Goal: Task Accomplishment & Management: Manage account settings

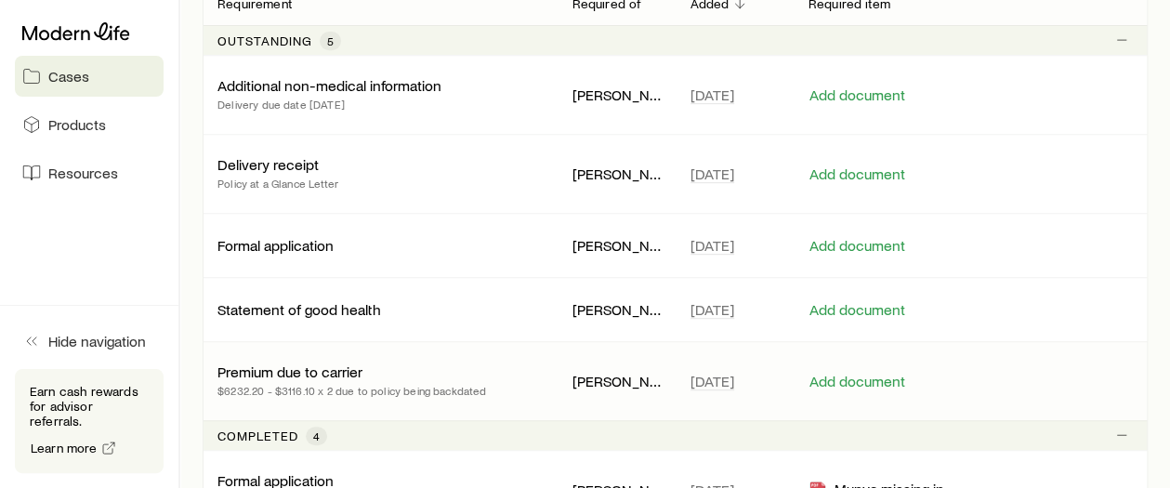
scroll to position [372, 0]
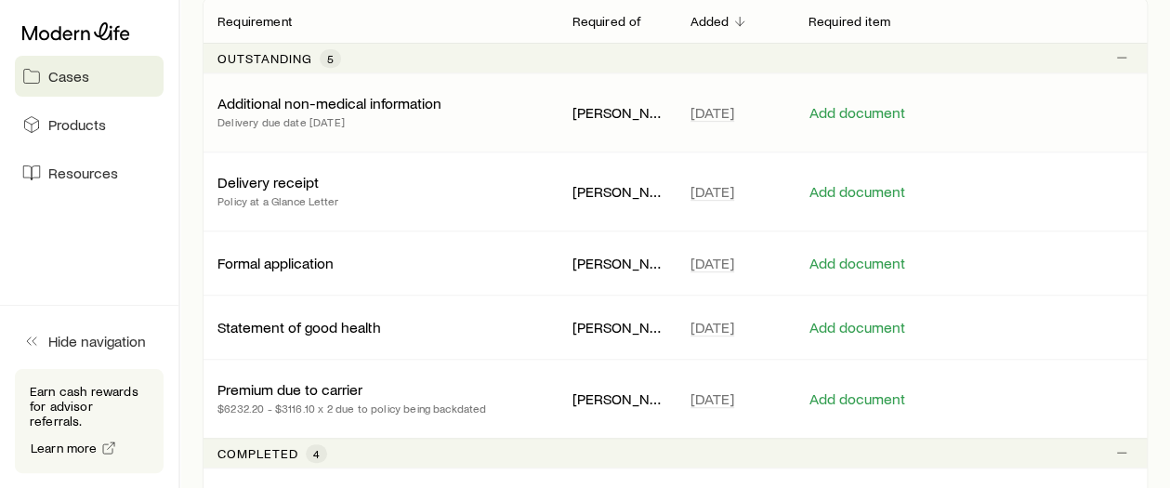
click at [418, 107] on p "Additional non-medical information" at bounding box center [329, 103] width 224 height 19
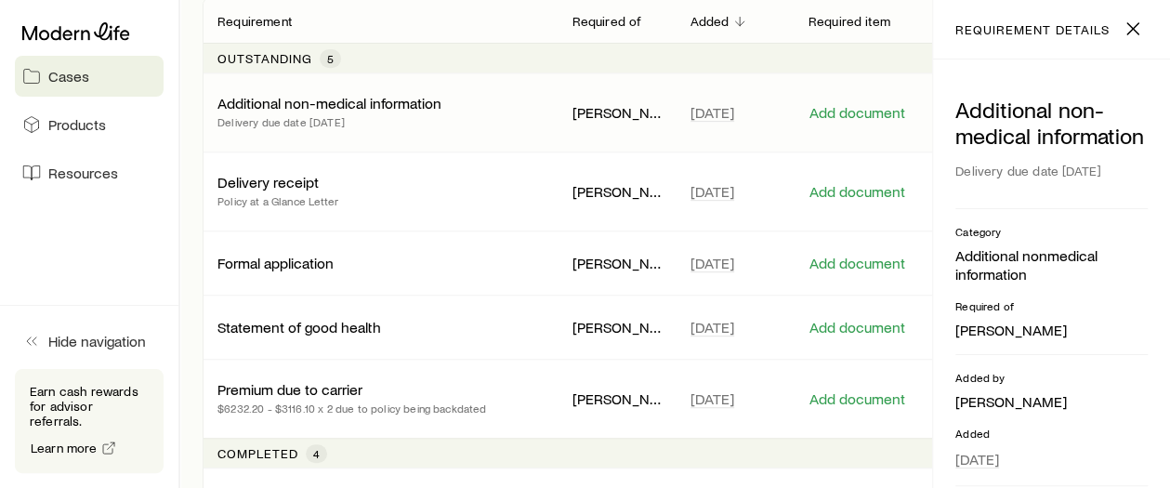
click at [418, 107] on p "Additional non-medical information" at bounding box center [329, 103] width 224 height 19
click at [1132, 391] on div "Additional non-medical information Delivery due date 10/06/2025 Category Additi…" at bounding box center [1051, 273] width 237 height 428
click at [877, 111] on button "Add document" at bounding box center [858, 113] width 98 height 18
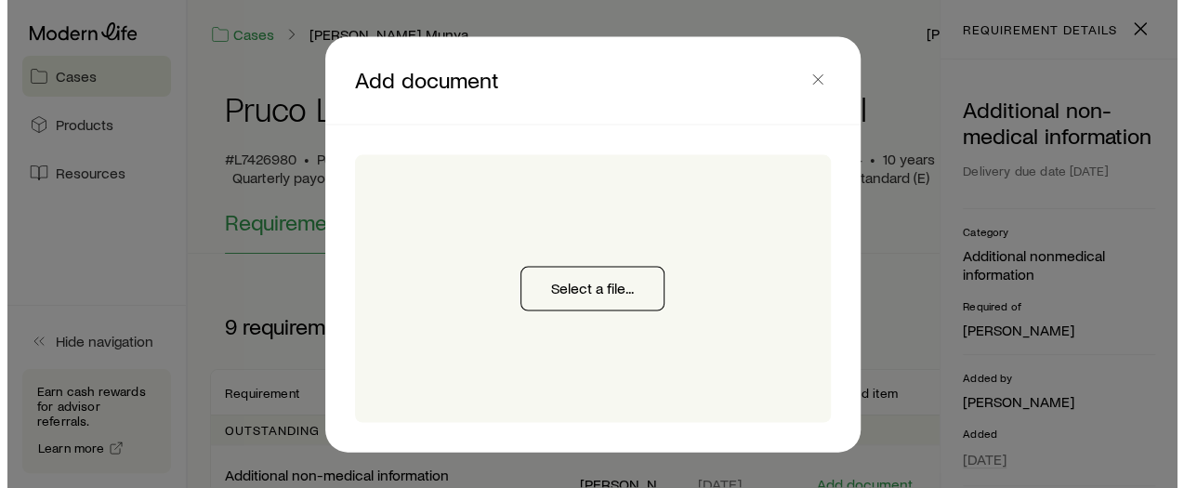
scroll to position [0, 0]
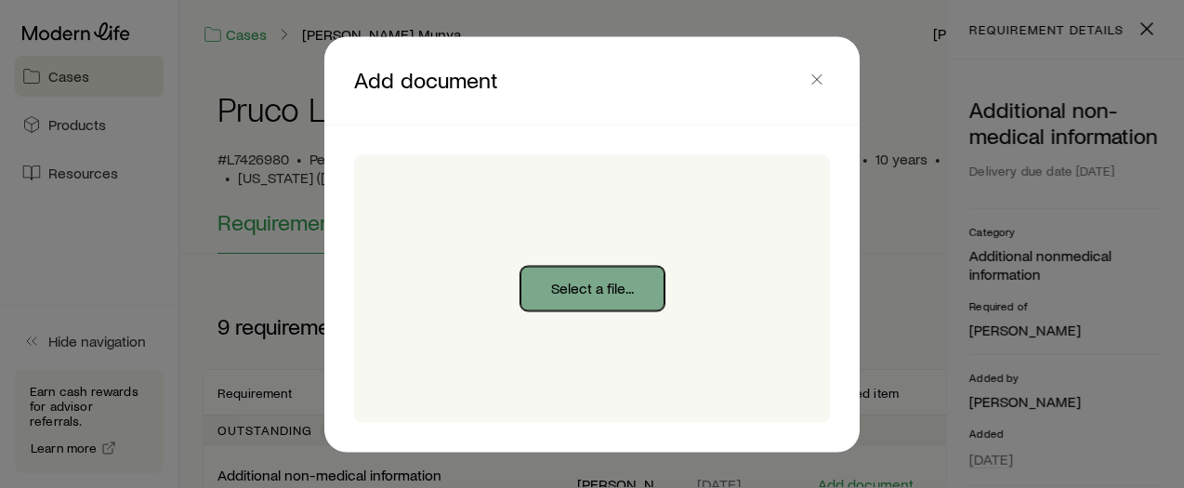
click at [584, 283] on button "Select a file..." at bounding box center [592, 288] width 144 height 45
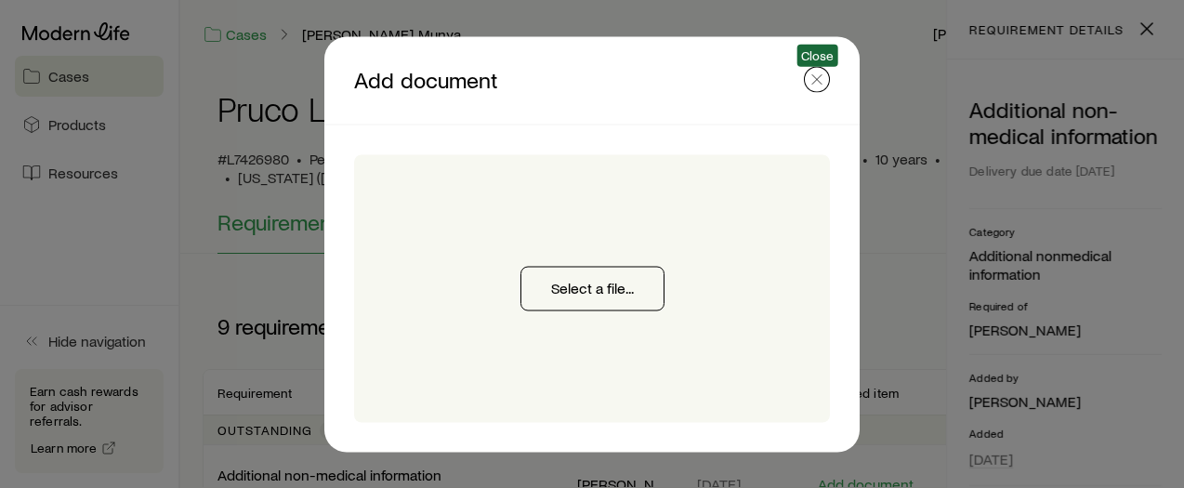
click at [814, 78] on icon "button" at bounding box center [817, 79] width 19 height 19
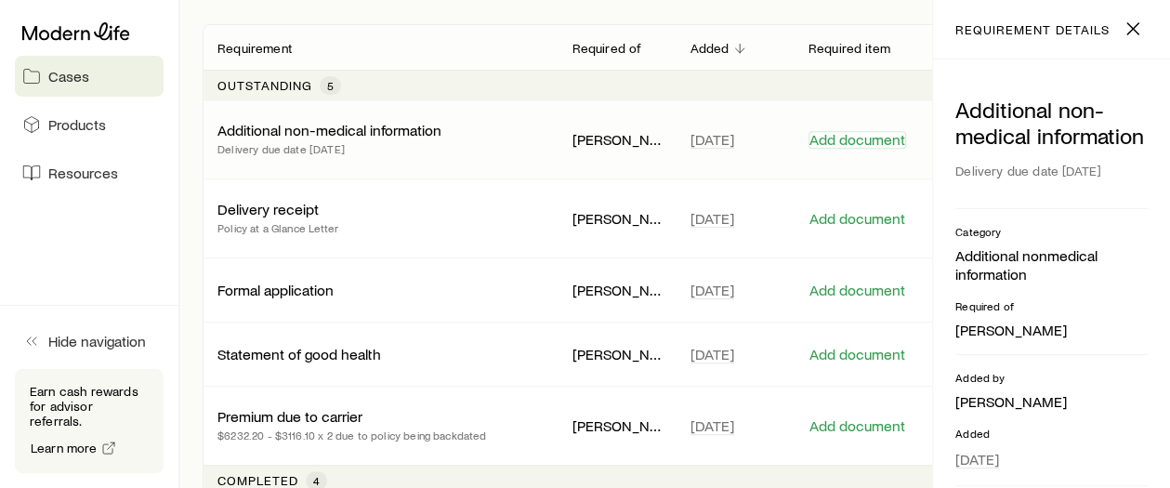
scroll to position [330, 0]
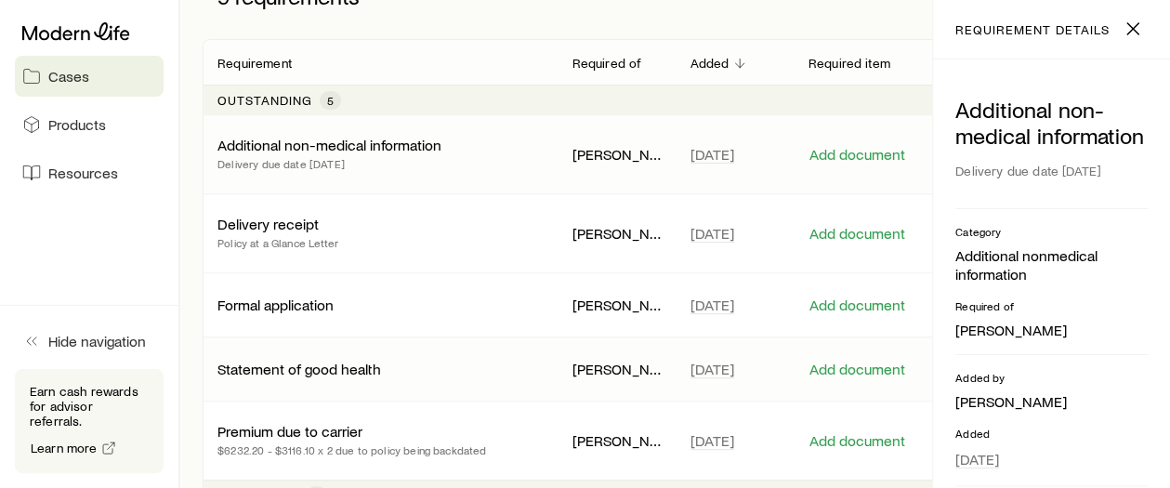
click at [332, 365] on p "Statement of good health" at bounding box center [299, 369] width 164 height 19
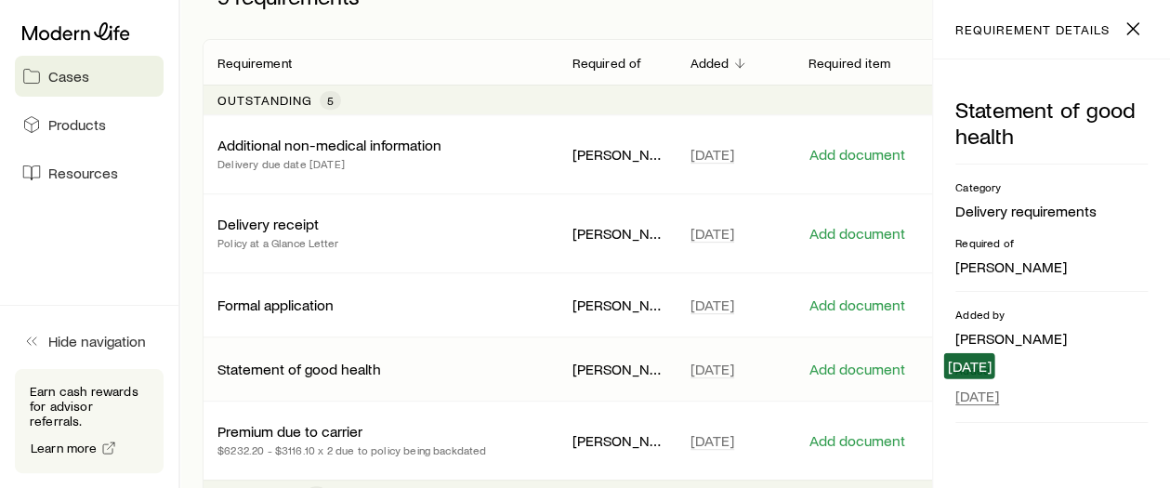
click at [971, 393] on span "Sep 5" at bounding box center [977, 396] width 44 height 19
click at [1144, 324] on div "Added by Elana Hasten" at bounding box center [1051, 327] width 192 height 41
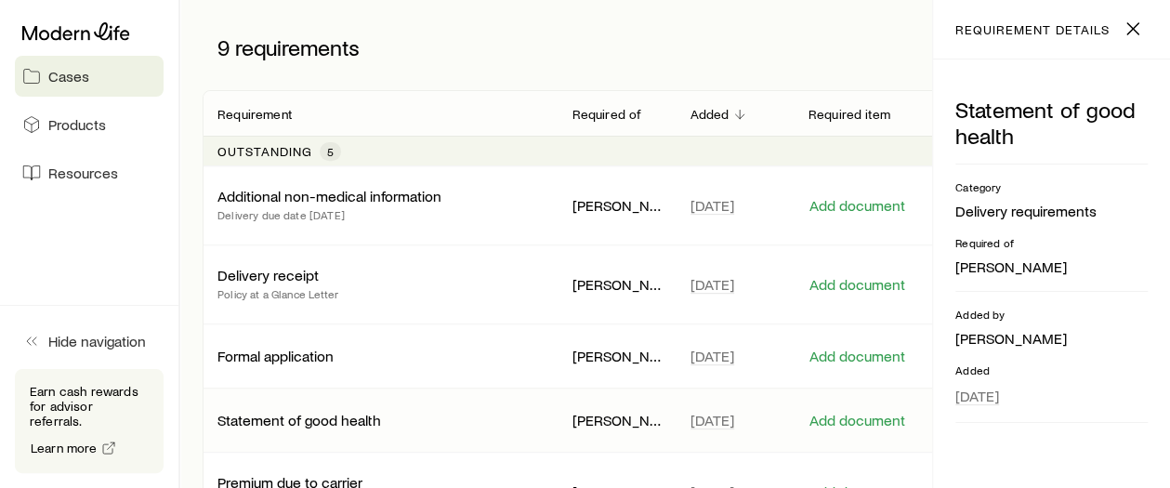
scroll to position [0, 0]
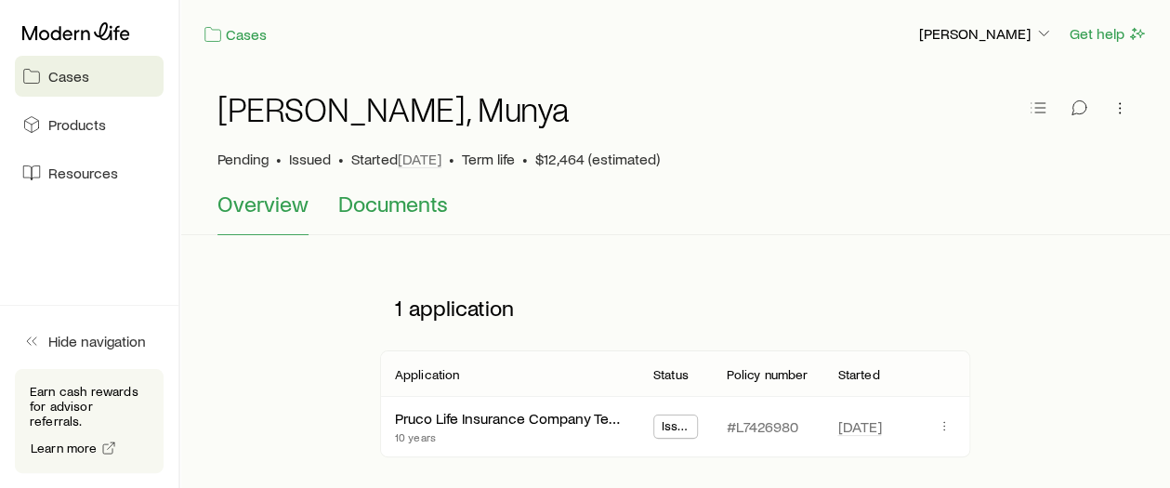
click at [422, 205] on span "Documents" at bounding box center [393, 204] width 110 height 26
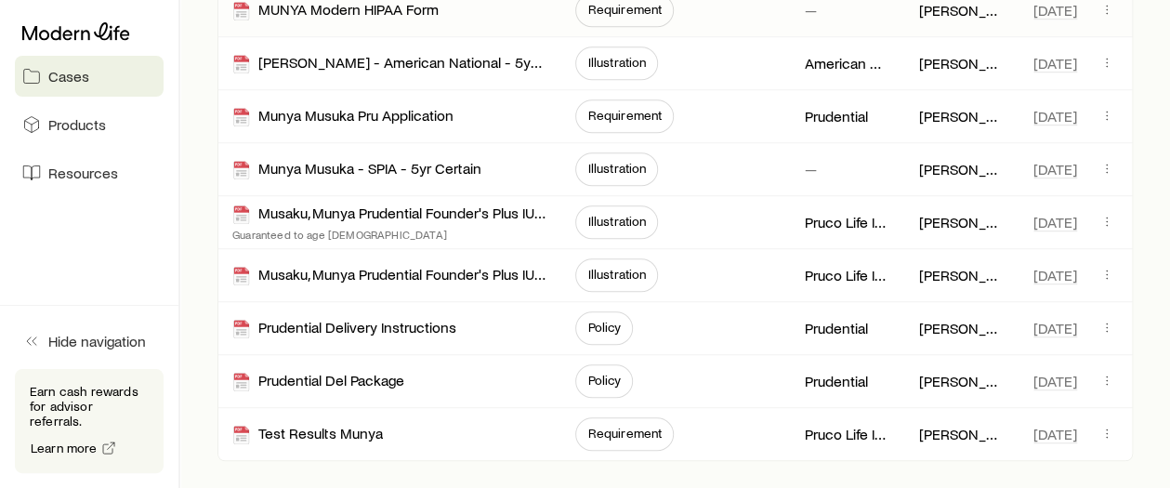
scroll to position [558, 0]
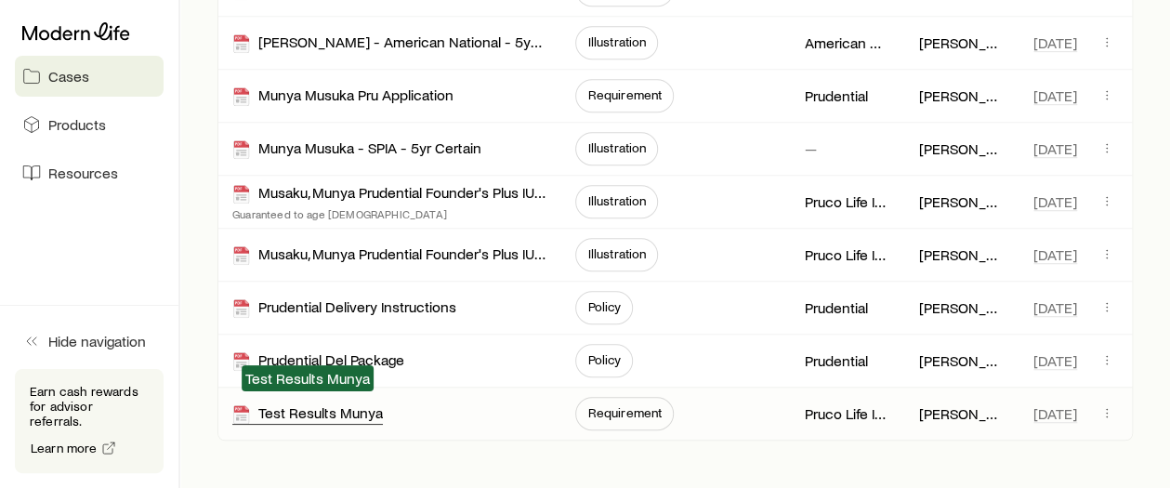
click at [320, 408] on div "Test Results Munya" at bounding box center [307, 413] width 151 height 21
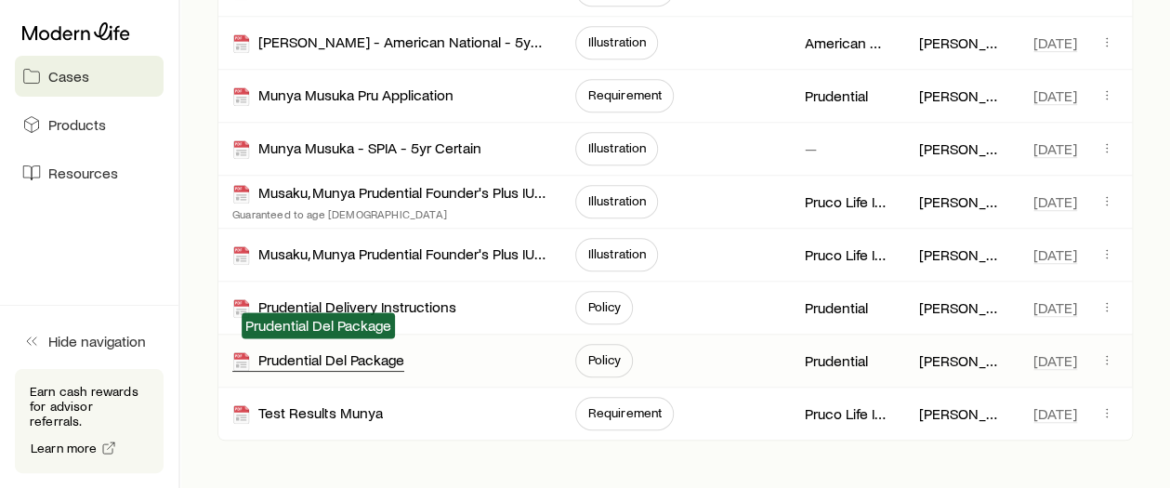
click at [357, 360] on div "Prudential Del Package" at bounding box center [318, 360] width 172 height 21
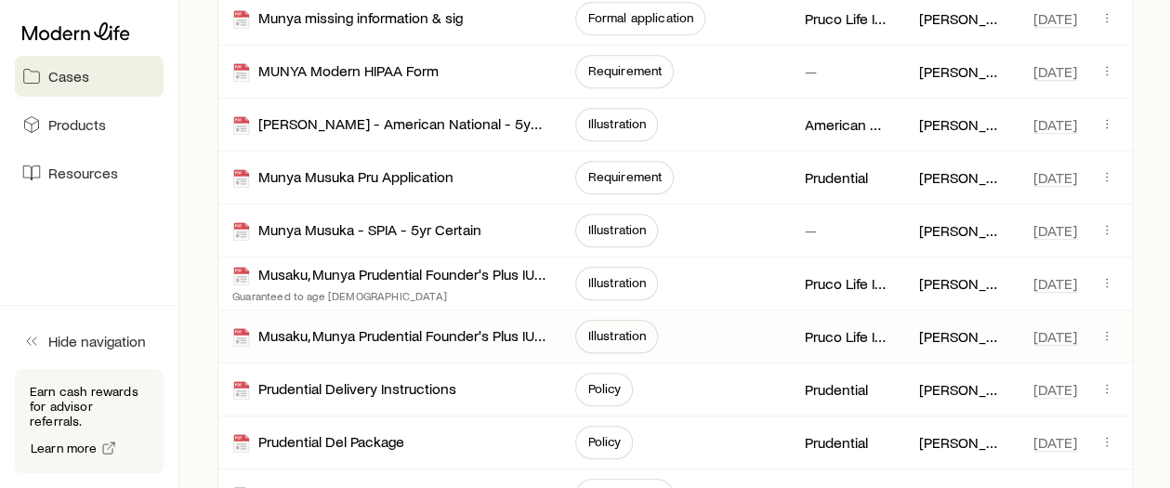
scroll to position [662, 0]
